Goal: Find specific page/section: Find specific page/section

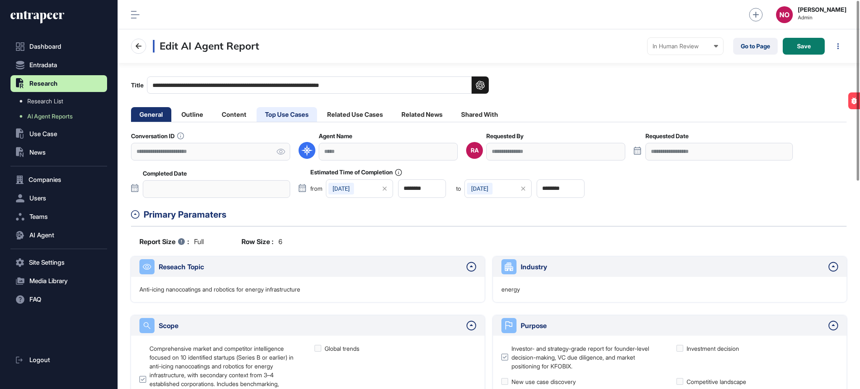
click at [296, 117] on li "Top Use Cases" at bounding box center [287, 114] width 61 height 15
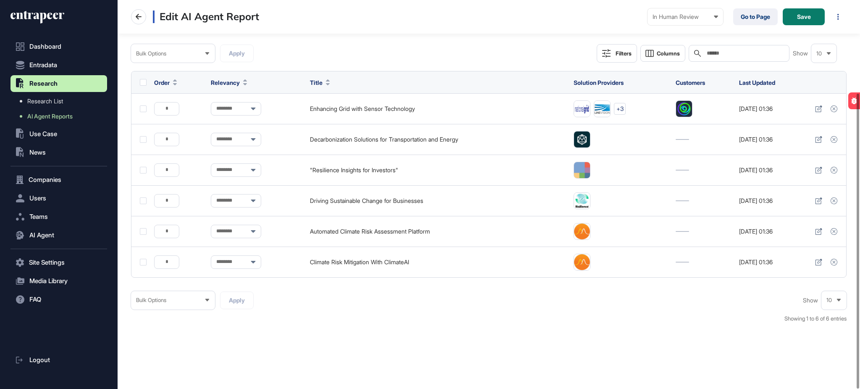
scroll to position [122, 0]
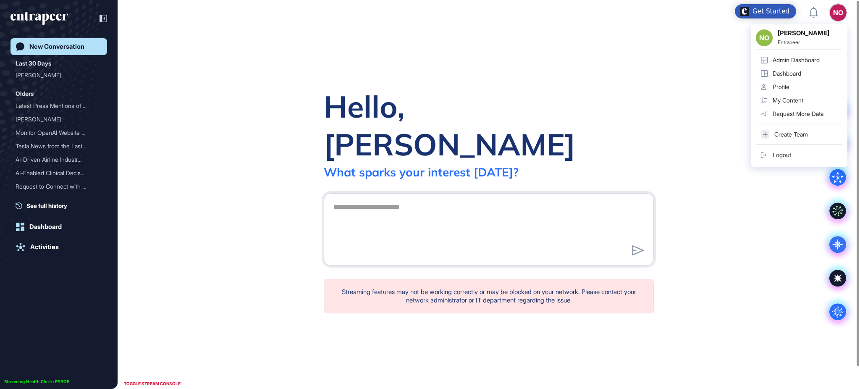
click at [822, 54] on link "Admin Dashboard" at bounding box center [799, 59] width 87 height 13
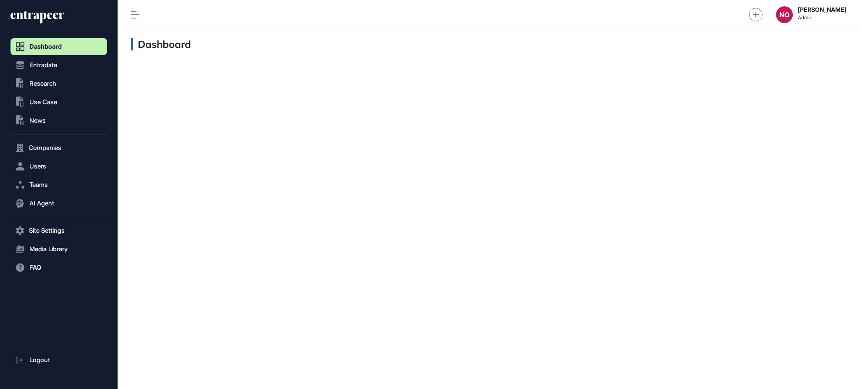
scroll to position [0, 0]
click at [32, 14] on icon at bounding box center [44, 15] width 41 height 8
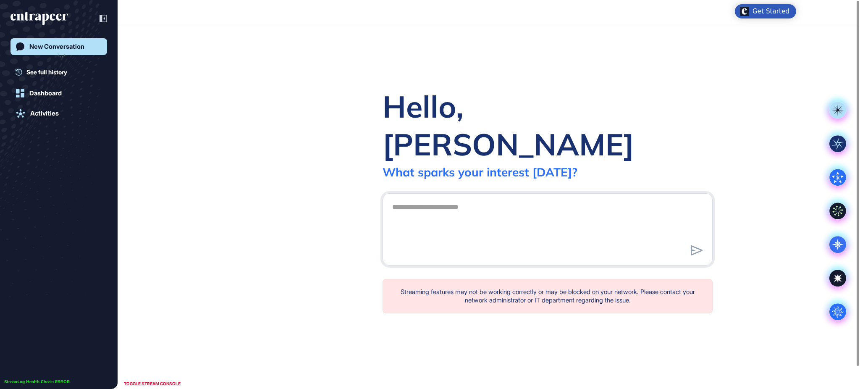
scroll to position [0, 0]
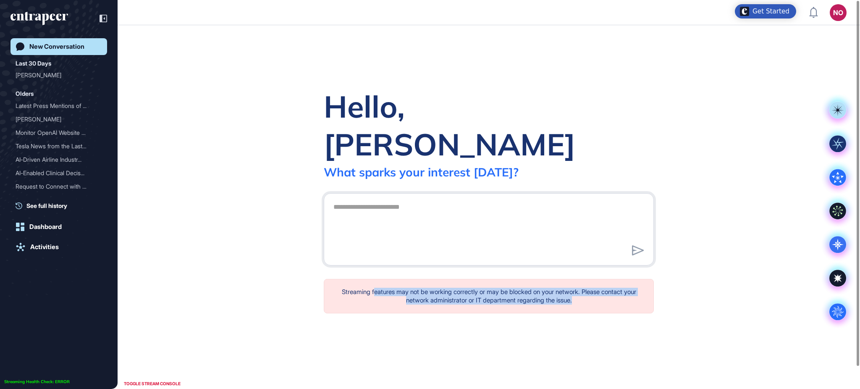
drag, startPoint x: 368, startPoint y: 277, endPoint x: 617, endPoint y: 296, distance: 249.9
click at [600, 293] on div "Streaming features may not be working correctly or may be blocked on your netwo…" at bounding box center [489, 296] width 330 height 34
click at [677, 308] on div "Hello, Naciye What sparks your interest today? .cls-2{fill:#fff} Streaming feat…" at bounding box center [489, 207] width 743 height 364
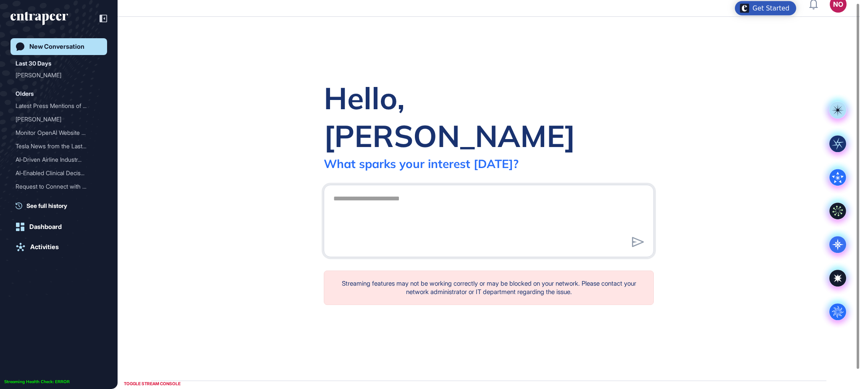
scroll to position [0, 0]
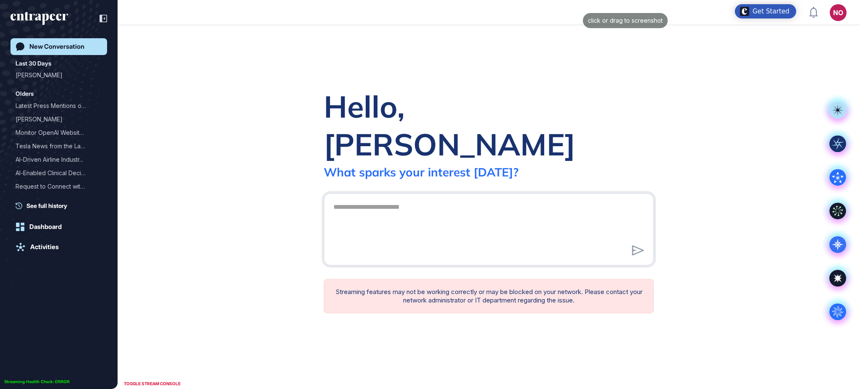
click at [581, 11] on div "click or drag to screenshot" at bounding box center [430, 194] width 860 height 389
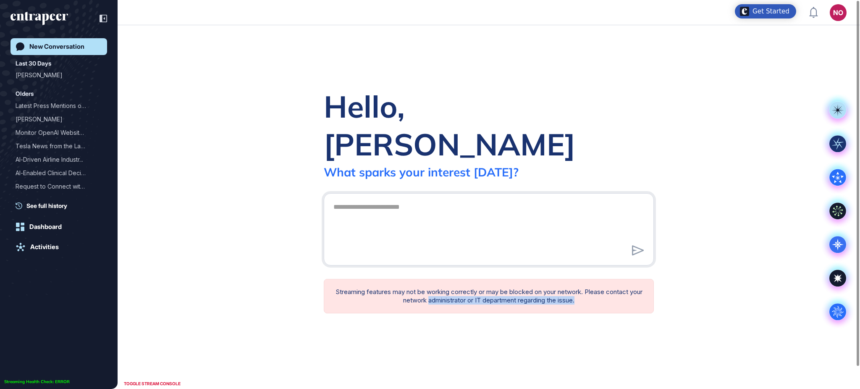
drag, startPoint x: 428, startPoint y: 279, endPoint x: 598, endPoint y: 326, distance: 177.0
click at [587, 316] on div "Hello, Naciye What sparks your interest today? .cls-2{fill:#fff} Streaming feat…" at bounding box center [489, 207] width 743 height 364
click at [598, 326] on div "Hello, Naciye What sparks your interest today? .cls-2{fill:#fff} Streaming feat…" at bounding box center [489, 207] width 743 height 364
click at [331, 94] on div "Hello, Naciye What sparks your interest today? .cls-2{fill:#fff} Streaming feat…" at bounding box center [489, 207] width 743 height 364
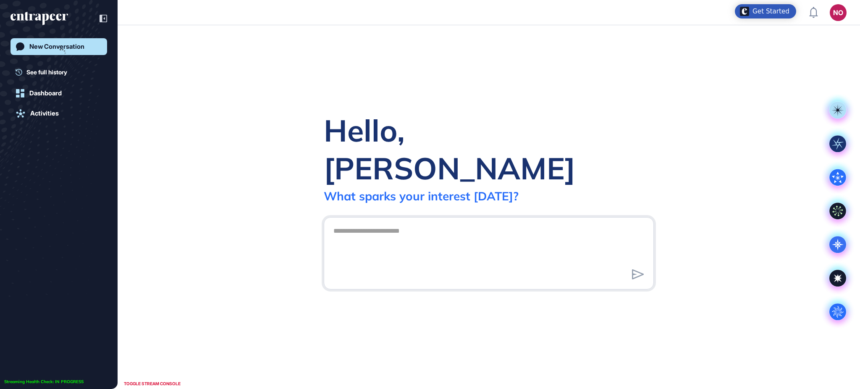
scroll to position [0, 0]
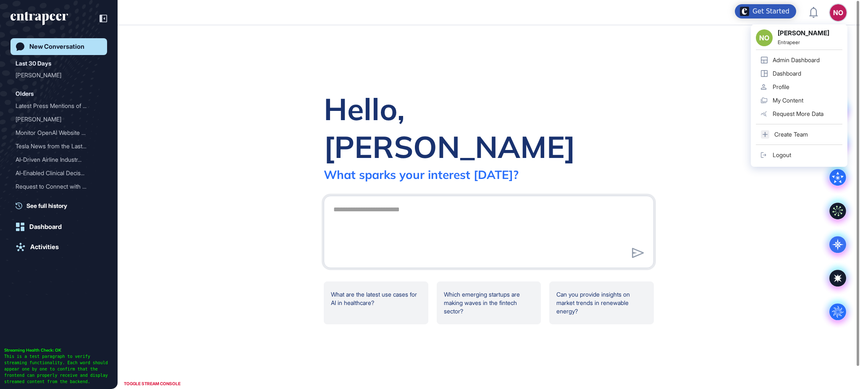
click at [807, 58] on div "Admin Dashboard" at bounding box center [796, 60] width 47 height 7
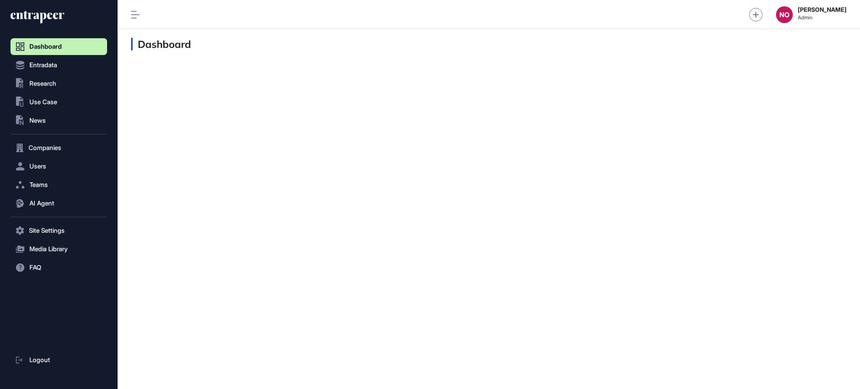
scroll to position [0, 0]
click at [37, 63] on span "Entradata" at bounding box center [43, 65] width 28 height 7
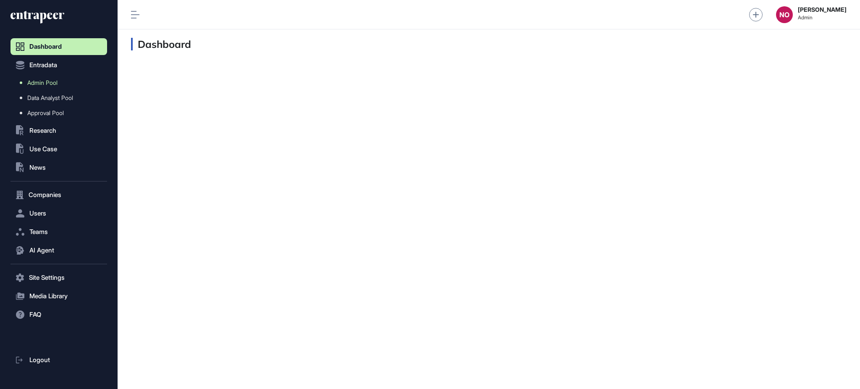
click at [38, 77] on link "Admin Pool" at bounding box center [61, 82] width 92 height 15
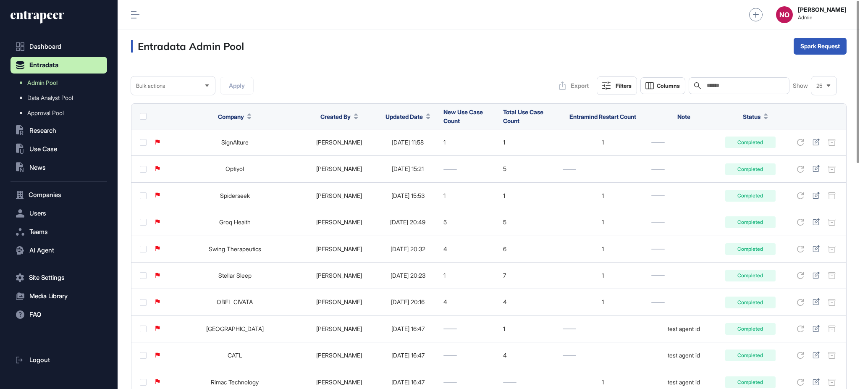
click at [386, 115] on span "Updated Date" at bounding box center [404, 116] width 37 height 9
click at [391, 151] on span "Sort Descending" at bounding box center [404, 151] width 34 height 7
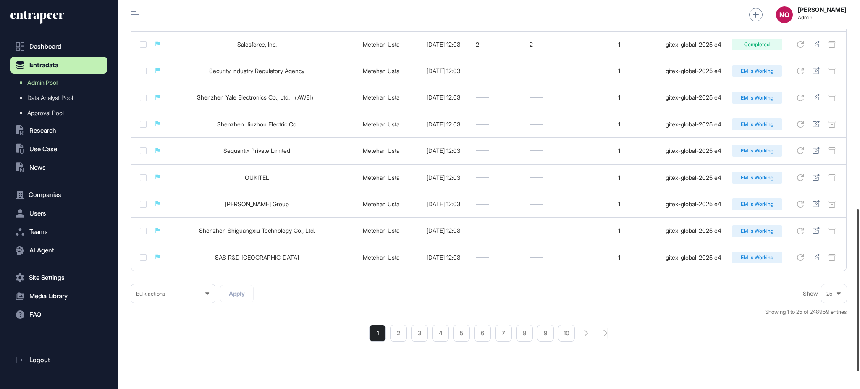
scroll to position [542, 0]
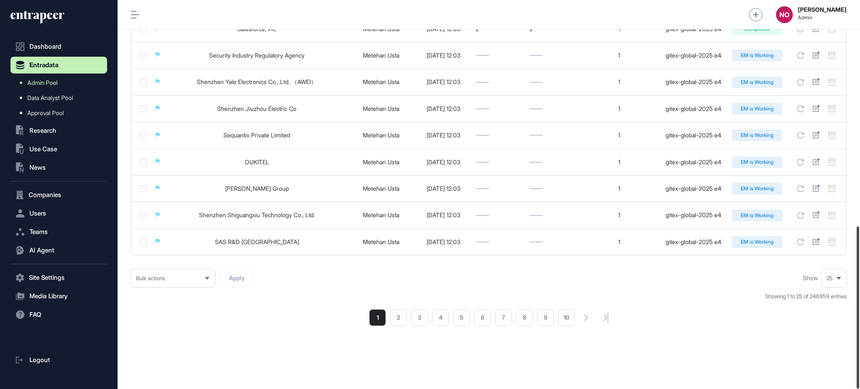
drag, startPoint x: 860, startPoint y: 118, endPoint x: 860, endPoint y: 345, distance: 227.3
click at [860, 345] on div at bounding box center [858, 307] width 3 height 162
click at [397, 316] on li "2" at bounding box center [398, 317] width 17 height 17
